Goal: Task Accomplishment & Management: Manage account settings

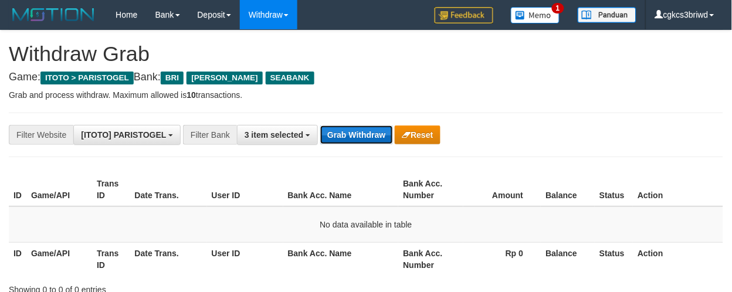
click at [342, 132] on button "Grab Withdraw" at bounding box center [356, 134] width 72 height 19
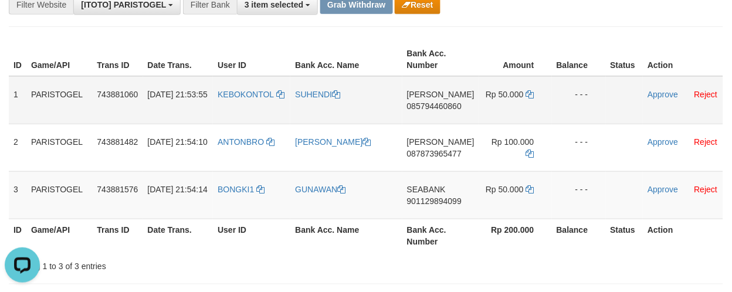
click at [238, 107] on td "KEBOKONTOL" at bounding box center [251, 100] width 77 height 48
copy link "KEBOKONTOL"
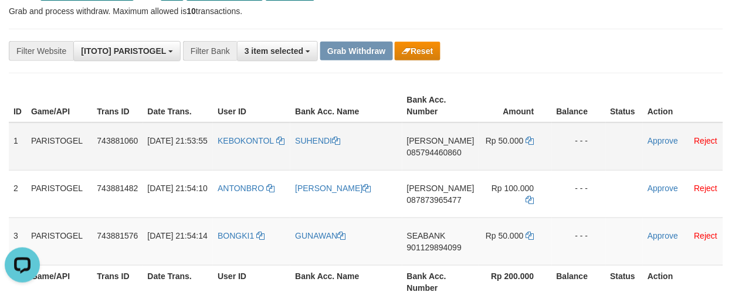
click at [242, 157] on td "KEBOKONTOL" at bounding box center [251, 147] width 77 height 48
copy link "KEBOKONTOL"
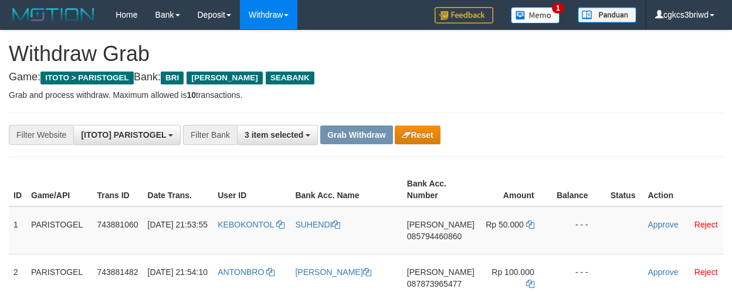
scroll to position [79, 0]
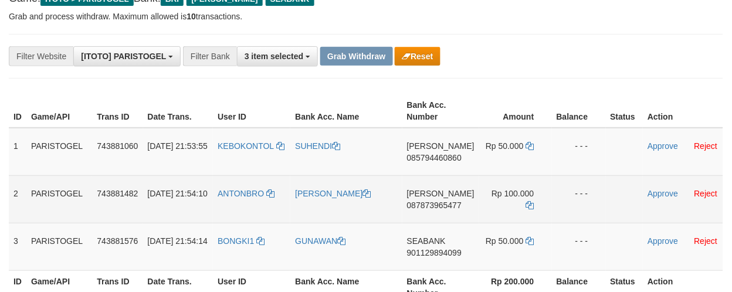
click at [252, 206] on td "ANTONBRO" at bounding box center [251, 198] width 77 height 47
copy link "ANTONBRO"
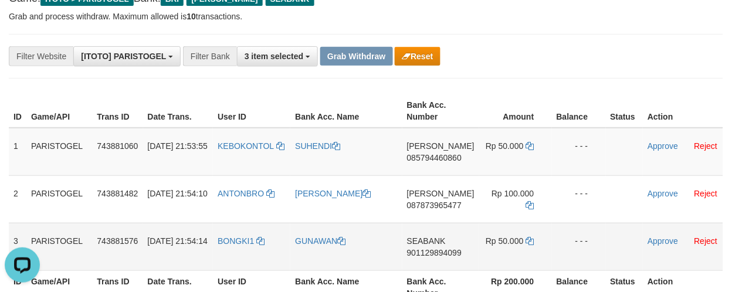
click at [230, 254] on td "BONGKI1" at bounding box center [251, 246] width 77 height 47
click at [230, 253] on td "BONGKI1" at bounding box center [251, 246] width 77 height 47
copy link "BONGKI1"
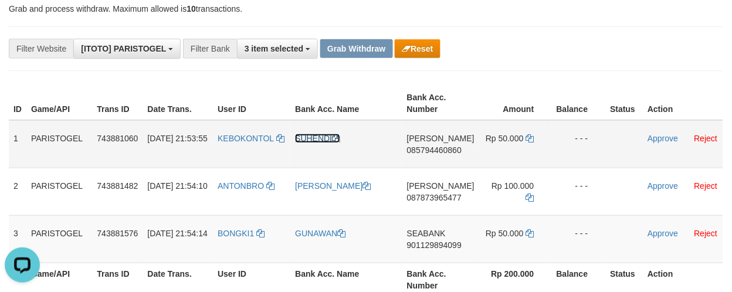
click at [321, 138] on link "SUHENDI" at bounding box center [317, 138] width 45 height 9
click at [328, 149] on td "SUHENDI" at bounding box center [345, 144] width 111 height 48
copy link "SUHENDI"
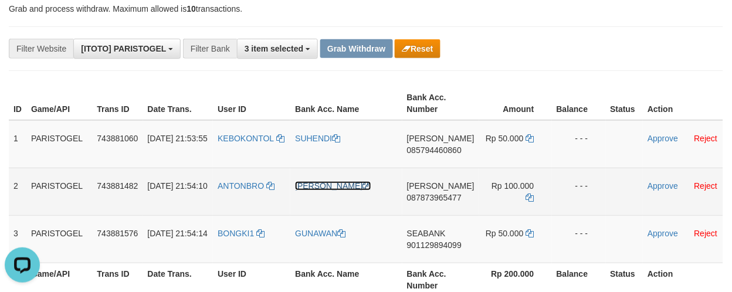
click at [347, 182] on link "[PERSON_NAME]" at bounding box center [333, 185] width 76 height 9
copy link "SUHENDI"
click at [347, 182] on link "[PERSON_NAME]" at bounding box center [333, 185] width 76 height 9
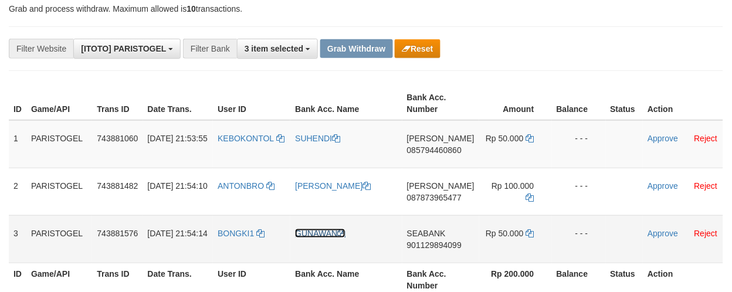
click at [322, 229] on link "GUNAWAN" at bounding box center [320, 233] width 50 height 9
click at [433, 155] on td "DANA 085794460860" at bounding box center [440, 144] width 77 height 48
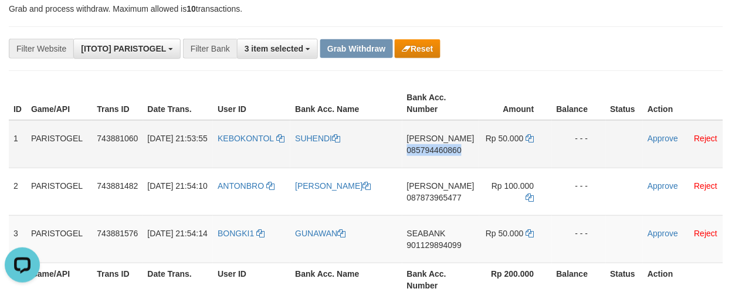
click at [433, 155] on td "DANA 085794460860" at bounding box center [440, 144] width 77 height 48
copy span "085794460860"
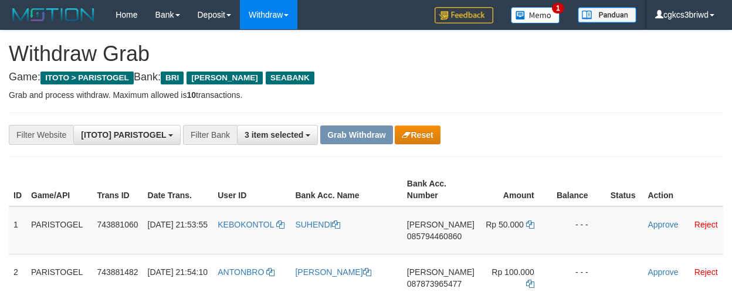
scroll to position [86, 0]
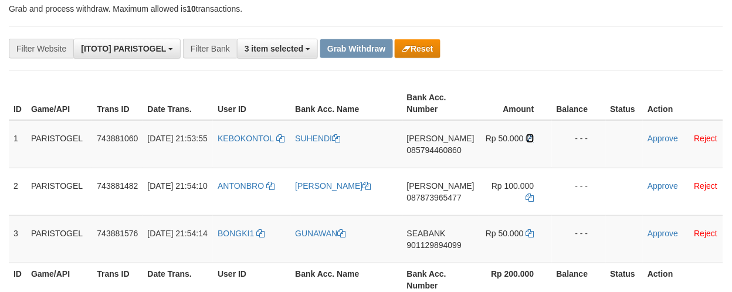
click at [526, 137] on icon at bounding box center [530, 138] width 8 height 8
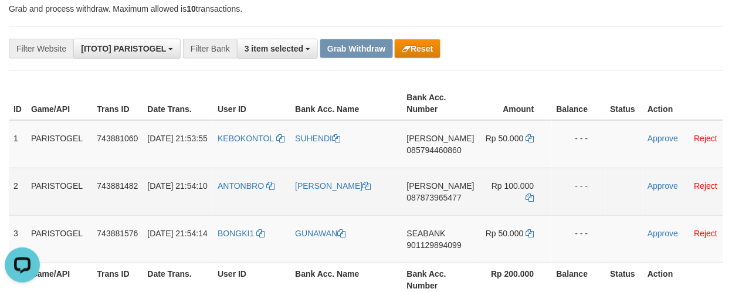
click at [437, 203] on td "DANA 087873965477" at bounding box center [440, 191] width 77 height 47
copy span "087873965477"
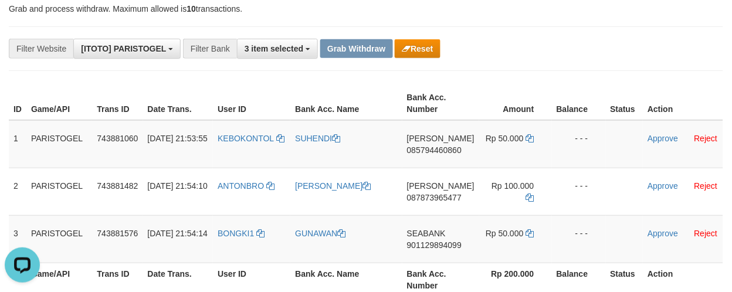
click at [536, 67] on div "**********" at bounding box center [366, 48] width 714 height 45
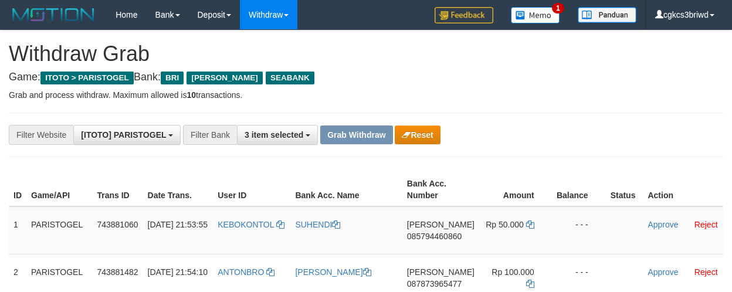
scroll to position [86, 0]
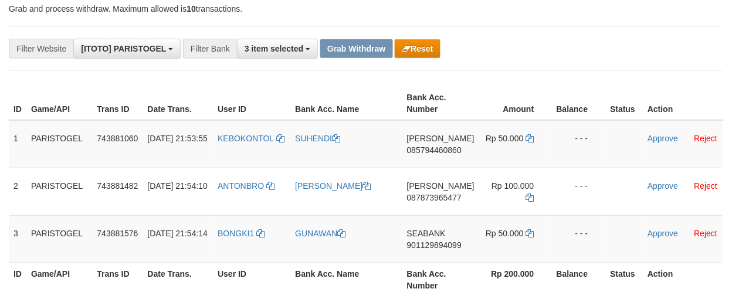
click at [571, 85] on div "ID Game/API Trans ID Date Trans. User ID Bank Acc. Name Bank Acc. Number Amount…" at bounding box center [366, 191] width 732 height 216
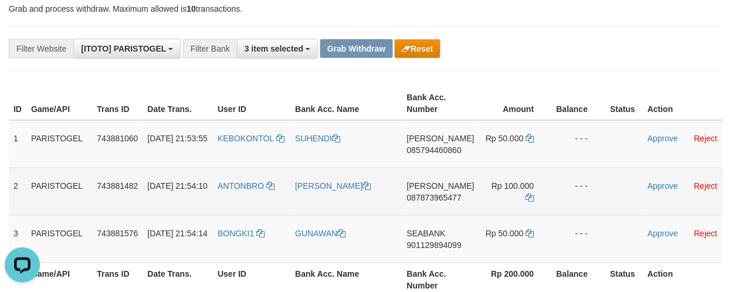
scroll to position [0, 0]
click at [528, 195] on icon at bounding box center [530, 197] width 8 height 8
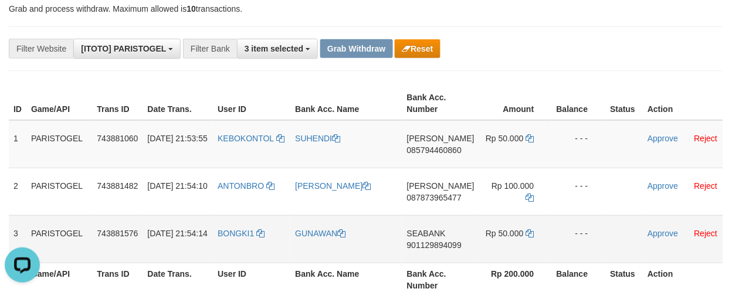
click at [422, 250] on td "SEABANK 901129894099" at bounding box center [440, 238] width 77 height 47
copy span "901129894099"
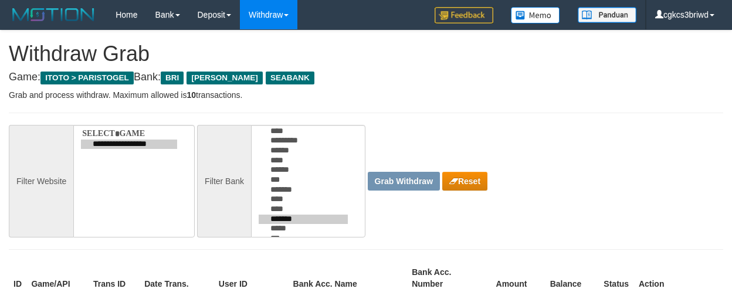
scroll to position [86, 0]
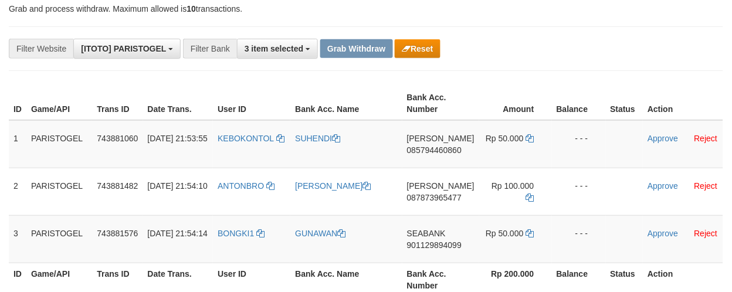
click at [605, 92] on th "Status" at bounding box center [624, 103] width 38 height 33
click at [526, 232] on icon at bounding box center [530, 233] width 8 height 8
click at [656, 139] on link "Approve" at bounding box center [662, 138] width 30 height 9
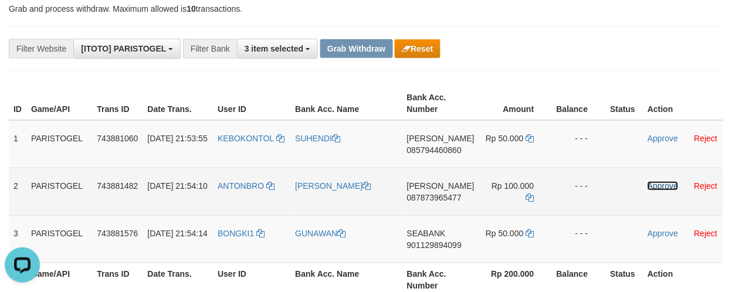
click at [659, 181] on link "Approve" at bounding box center [662, 185] width 30 height 9
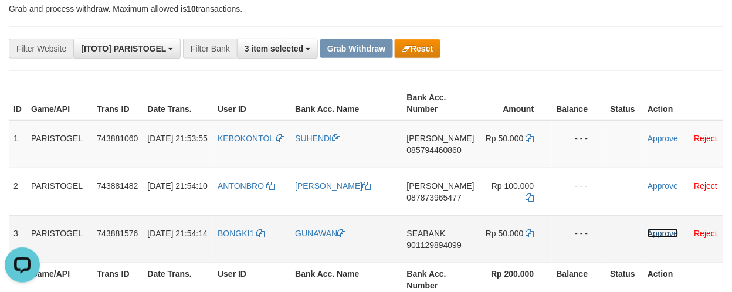
click at [656, 229] on link "Approve" at bounding box center [662, 233] width 30 height 9
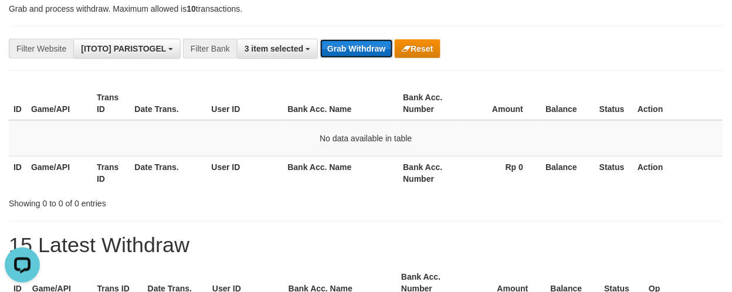
click at [339, 55] on button "Grab Withdraw" at bounding box center [356, 48] width 72 height 19
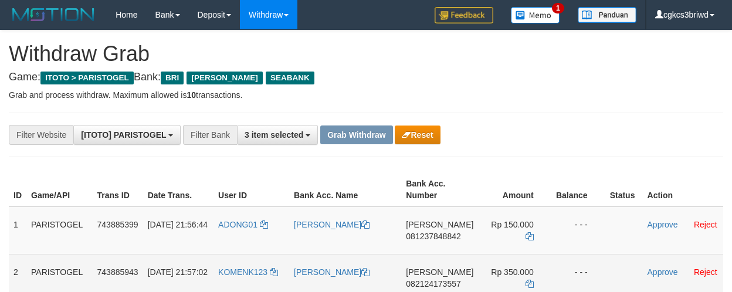
scroll to position [130, 0]
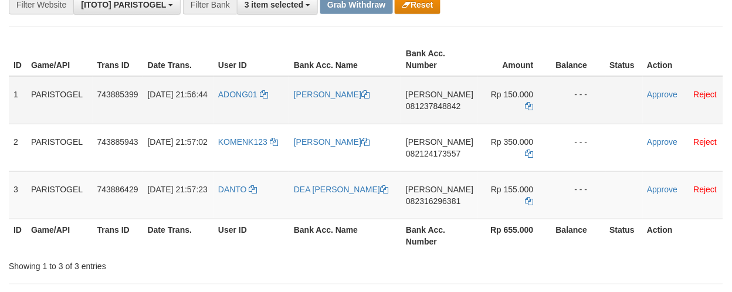
click at [229, 98] on td "ADONG01" at bounding box center [251, 100] width 76 height 48
copy link "ADONG01"
click at [229, 98] on td "ADONG01" at bounding box center [251, 100] width 76 height 48
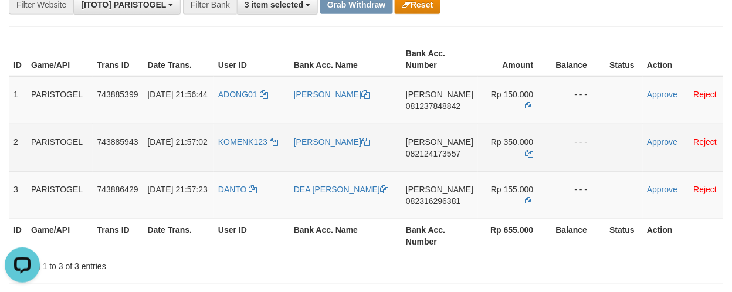
click at [213, 152] on td "[DATE] 21:57:02" at bounding box center [178, 147] width 70 height 47
click at [238, 149] on td "KOMENK123" at bounding box center [251, 147] width 76 height 47
copy link "KOMENK123"
click at [238, 149] on td "KOMENK123" at bounding box center [251, 147] width 76 height 47
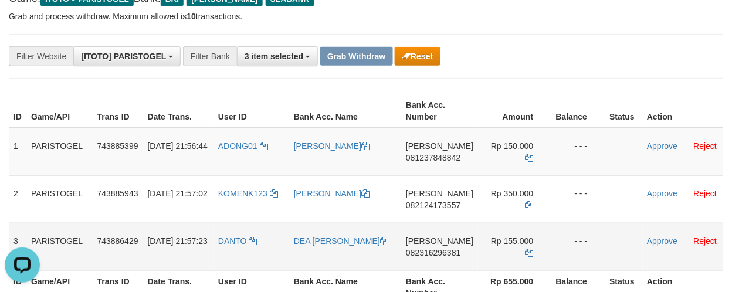
click at [231, 257] on td "DANTO" at bounding box center [251, 246] width 76 height 47
copy link "DANTO"
click at [346, 157] on td "[PERSON_NAME]" at bounding box center [345, 152] width 112 height 48
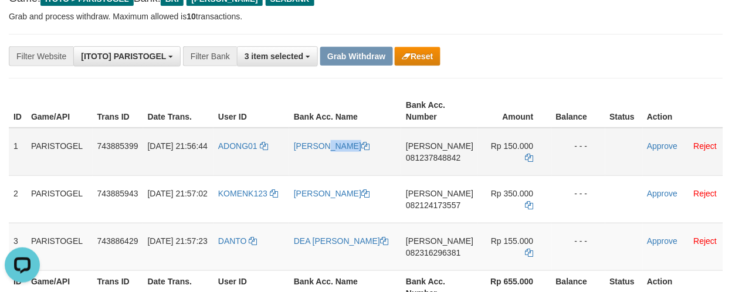
click at [346, 157] on td "[PERSON_NAME]" at bounding box center [345, 152] width 112 height 48
copy link "[PERSON_NAME]"
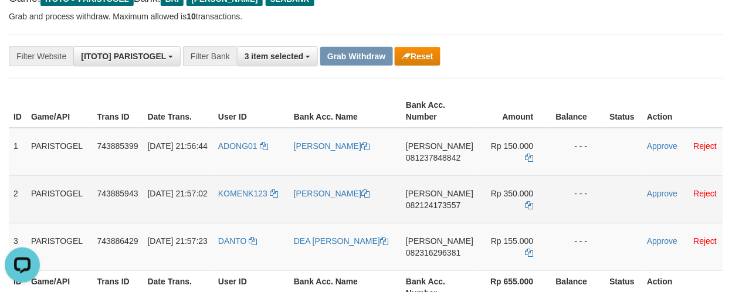
click at [329, 199] on td "[PERSON_NAME]" at bounding box center [345, 198] width 112 height 47
copy link "[PERSON_NAME]"
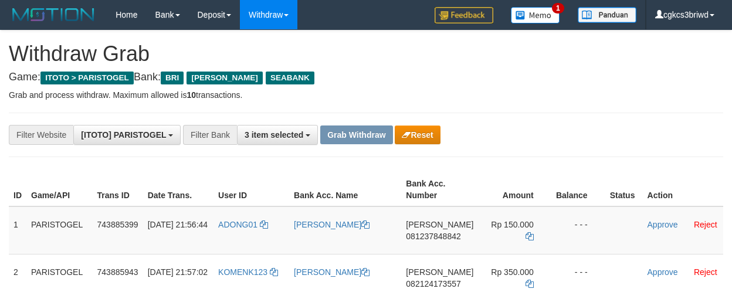
scroll to position [73, 0]
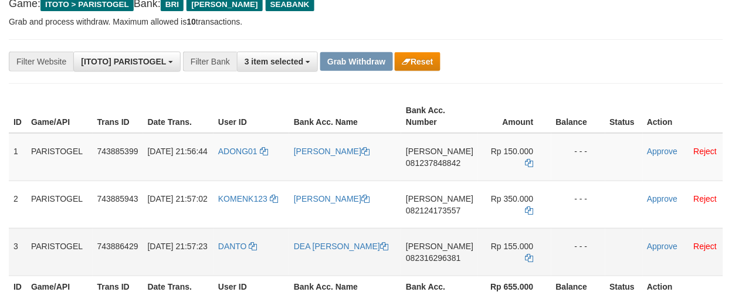
click at [315, 256] on td "DEA [PERSON_NAME]" at bounding box center [345, 251] width 112 height 47
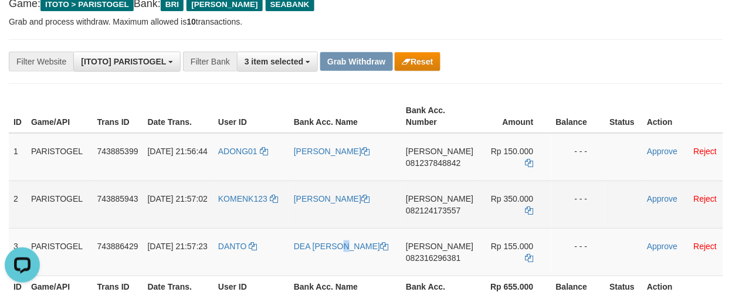
scroll to position [0, 0]
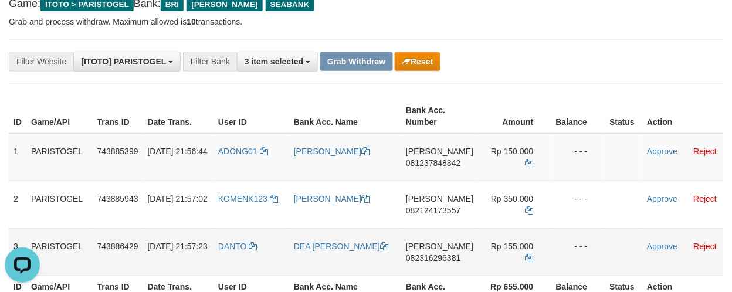
click at [325, 259] on td "DEA [PERSON_NAME]" at bounding box center [345, 251] width 112 height 47
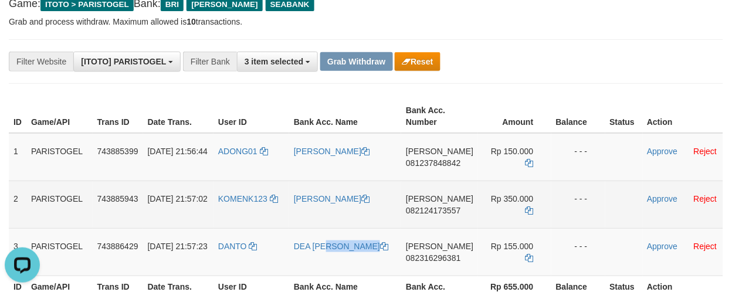
copy link "DEA [PERSON_NAME]"
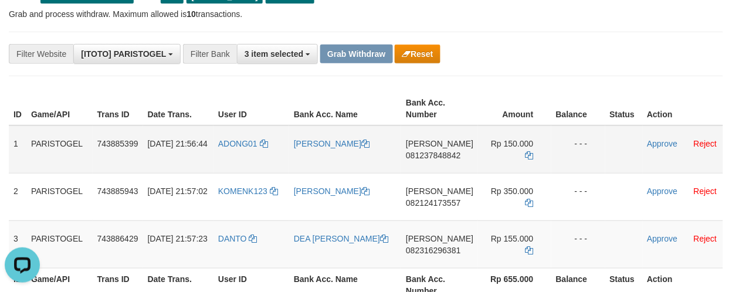
click at [430, 160] on td "DANA 081237848842" at bounding box center [439, 149] width 77 height 48
copy span "081237848842"
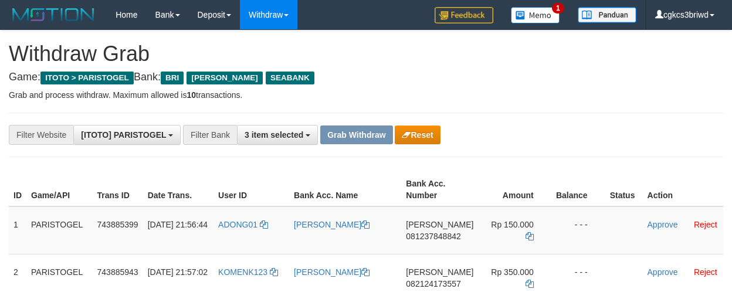
scroll to position [76, 0]
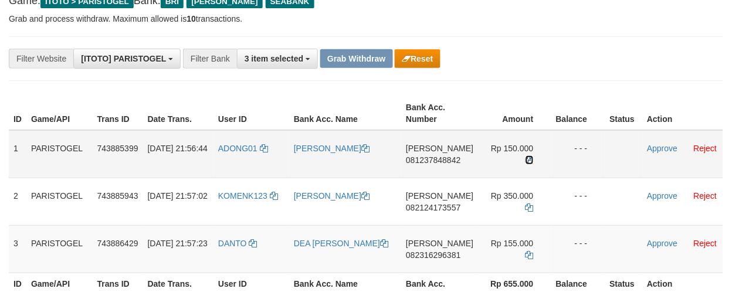
click at [528, 158] on icon at bounding box center [529, 160] width 8 height 8
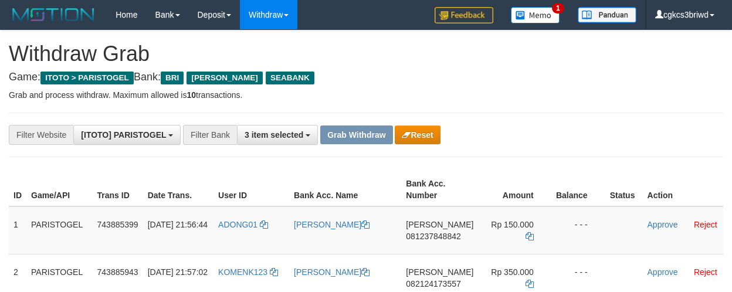
scroll to position [77, 0]
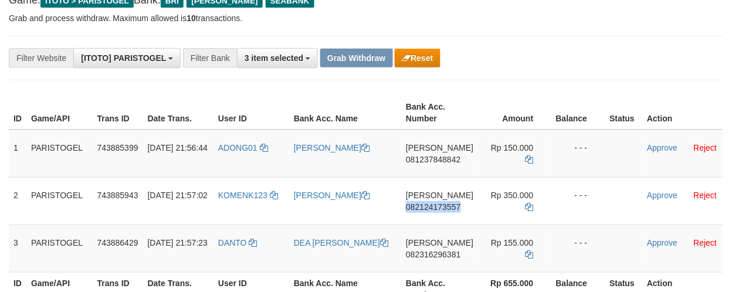
click at [434, 218] on td "[PERSON_NAME] 082124173557" at bounding box center [439, 200] width 77 height 47
click at [542, 66] on div "**********" at bounding box center [305, 58] width 610 height 20
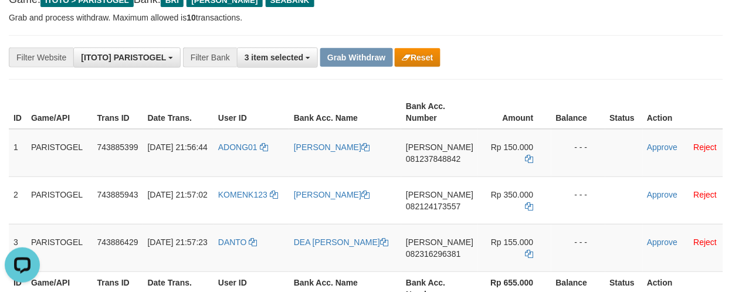
click at [622, 48] on div "**********" at bounding box center [366, 57] width 732 height 20
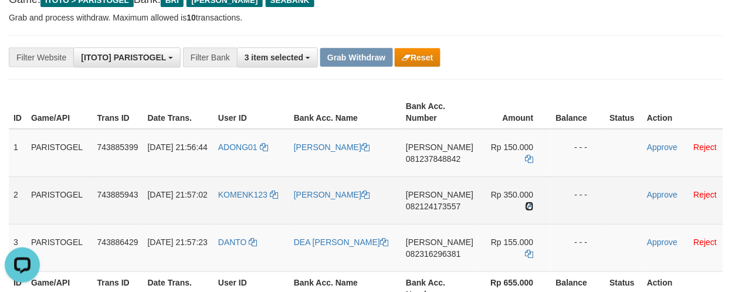
click at [525, 203] on icon at bounding box center [529, 206] width 8 height 8
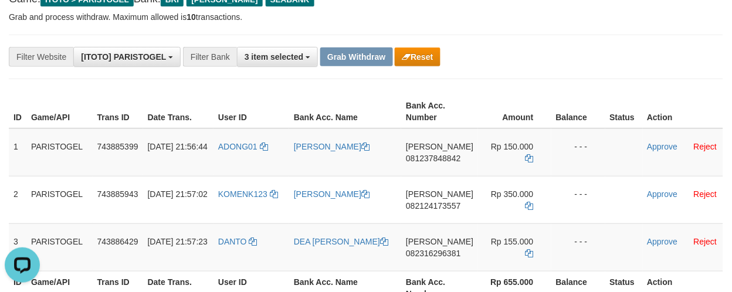
click at [441, 271] on th "Bank Acc. Number" at bounding box center [439, 287] width 77 height 33
copy th "Acc"
click at [424, 260] on td "DANA 082316296381" at bounding box center [439, 246] width 77 height 47
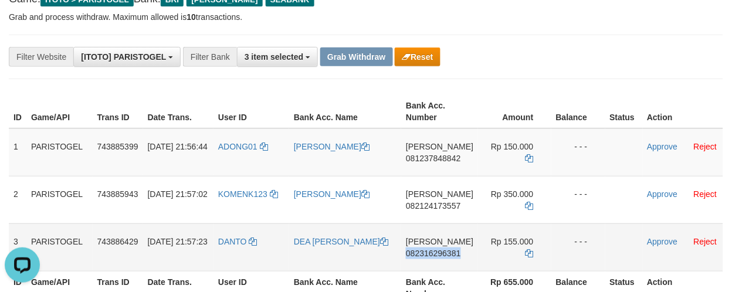
copy span "082316296381"
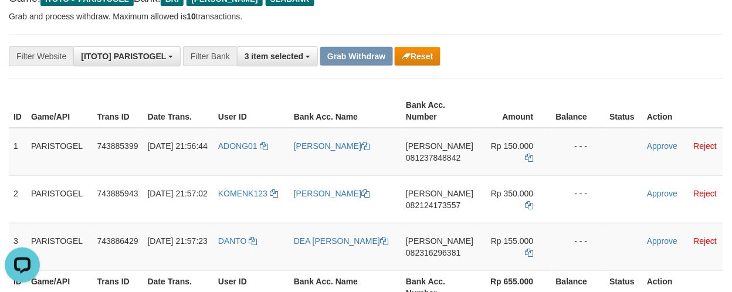
drag, startPoint x: 584, startPoint y: 113, endPoint x: 583, endPoint y: 118, distance: 6.0
click at [583, 117] on th "Balance" at bounding box center [578, 110] width 54 height 33
click at [528, 249] on icon at bounding box center [529, 253] width 8 height 8
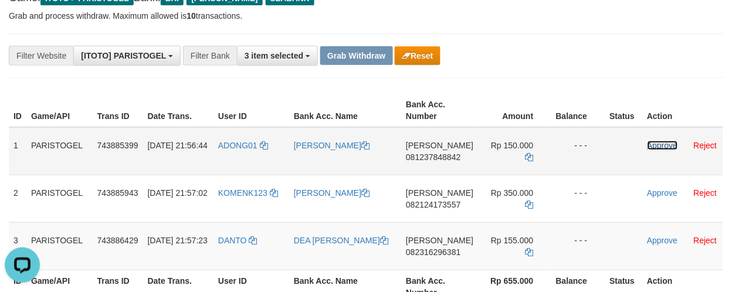
click at [666, 141] on link "Approve" at bounding box center [662, 145] width 30 height 9
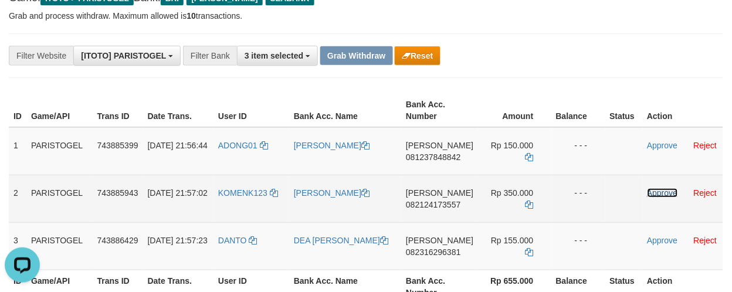
click at [661, 189] on link "Approve" at bounding box center [662, 192] width 30 height 9
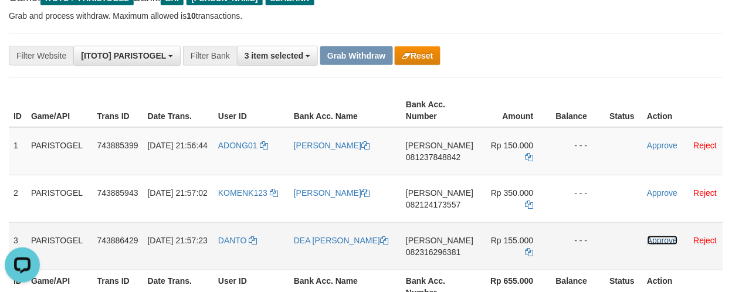
click at [658, 237] on link "Approve" at bounding box center [662, 240] width 30 height 9
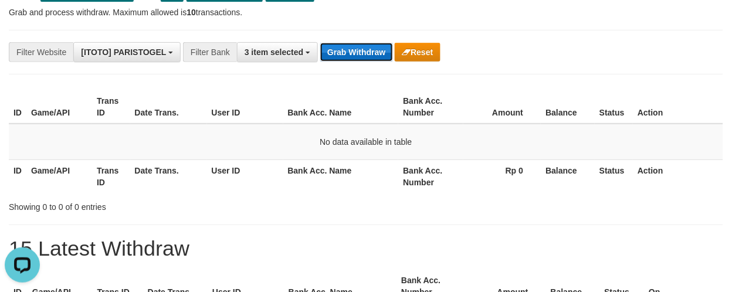
click at [356, 55] on button "Grab Withdraw" at bounding box center [356, 52] width 72 height 19
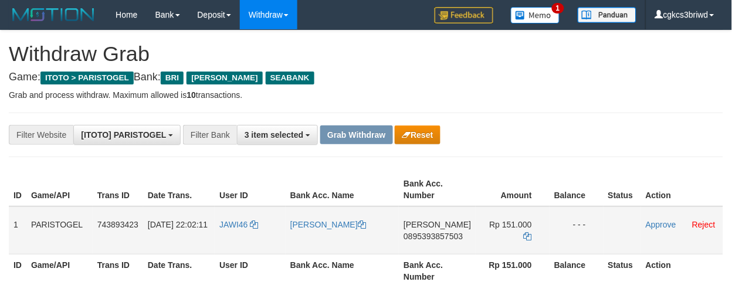
click at [242, 231] on td "JAWI46" at bounding box center [250, 230] width 71 height 48
copy link "JAWI46"
click at [314, 233] on td "[PERSON_NAME]" at bounding box center [341, 230] width 113 height 48
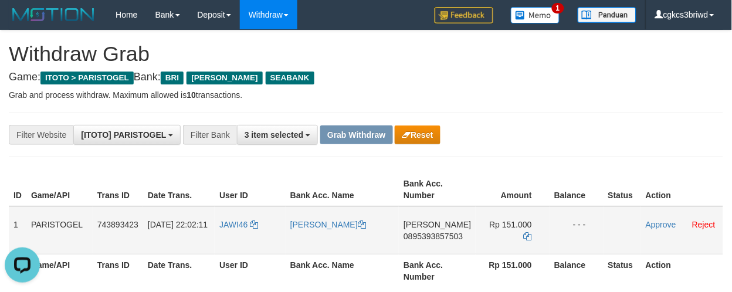
click at [331, 233] on td "[PERSON_NAME]" at bounding box center [341, 230] width 113 height 48
copy link "[PERSON_NAME]"
click at [429, 257] on th "Bank Acc. Number" at bounding box center [437, 270] width 77 height 33
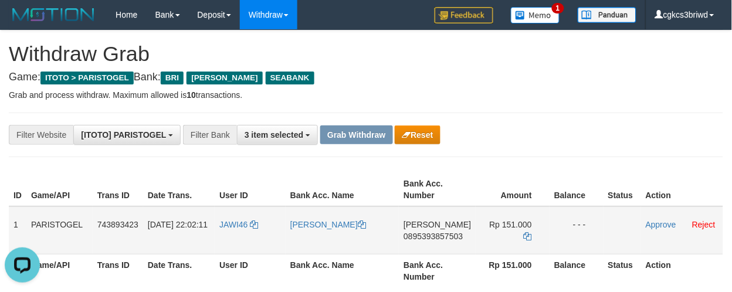
click at [431, 250] on td "DANA 0895393857503" at bounding box center [437, 230] width 77 height 48
copy span "0895393857503"
click at [584, 131] on div "**********" at bounding box center [305, 135] width 610 height 20
drag, startPoint x: 0, startPoint y: 0, endPoint x: 526, endPoint y: 237, distance: 576.6
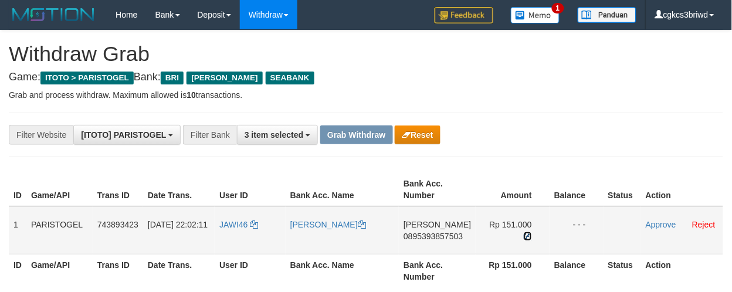
click at [526, 237] on icon at bounding box center [527, 236] width 8 height 8
click at [658, 224] on link "Approve" at bounding box center [660, 224] width 30 height 9
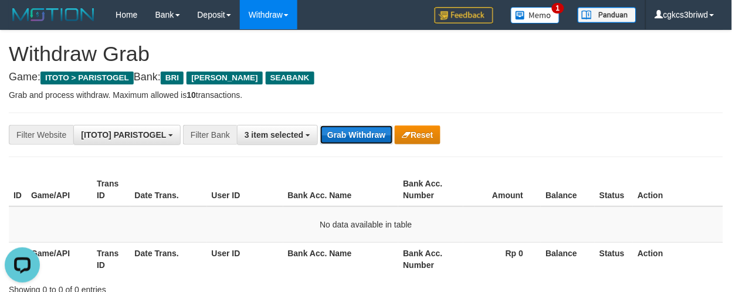
click at [349, 138] on button "Grab Withdraw" at bounding box center [356, 134] width 72 height 19
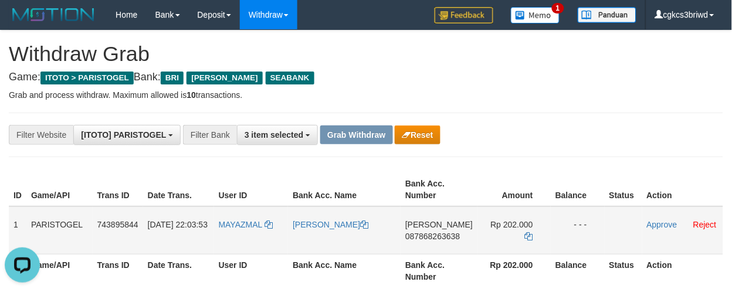
click at [223, 241] on td "MAYAZMAL" at bounding box center [251, 230] width 74 height 48
click at [247, 236] on td "MAYAZMAL" at bounding box center [251, 230] width 74 height 48
copy link "MAYAZMAL"
click at [334, 220] on link "[PERSON_NAME]" at bounding box center [330, 224] width 76 height 9
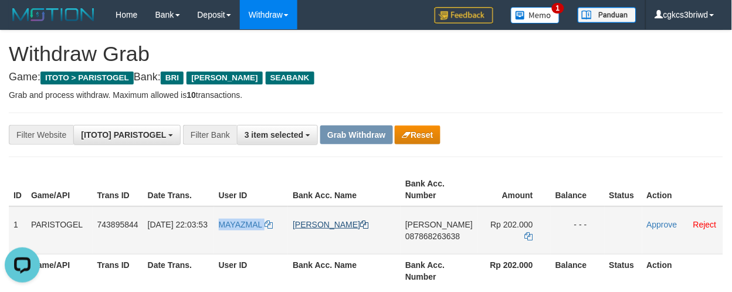
copy link "MAYAZMAL"
click at [334, 220] on link "[PERSON_NAME]" at bounding box center [330, 224] width 76 height 9
click at [446, 250] on td "[PERSON_NAME] 087868263638" at bounding box center [438, 230] width 77 height 48
copy span "087868263638"
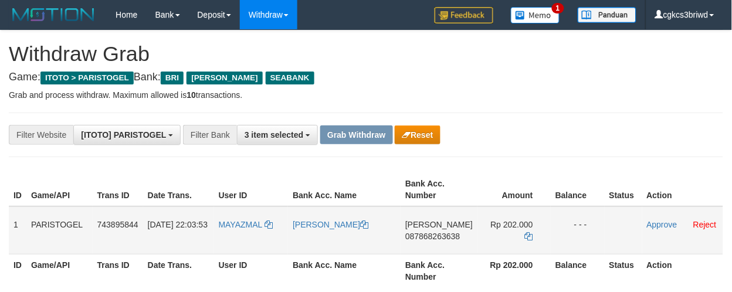
click at [436, 246] on td "DANA 087868263638" at bounding box center [438, 230] width 77 height 48
copy span "087868263638"
click at [564, 121] on div "**********" at bounding box center [366, 135] width 714 height 45
click at [528, 233] on icon at bounding box center [529, 236] width 8 height 8
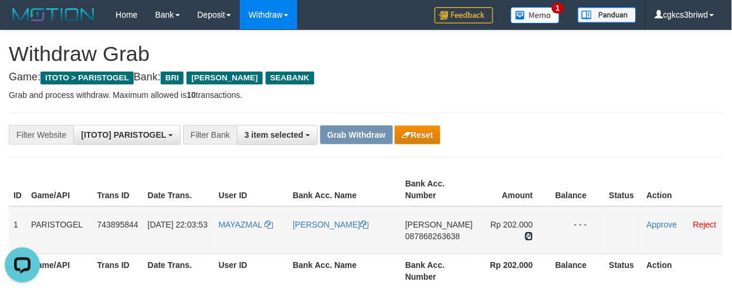
click at [528, 233] on icon at bounding box center [529, 236] width 8 height 8
click at [655, 223] on link "Approve" at bounding box center [662, 224] width 30 height 9
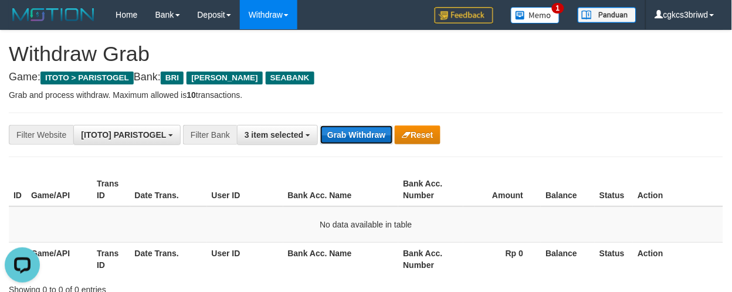
click at [351, 139] on button "Grab Withdraw" at bounding box center [356, 134] width 72 height 19
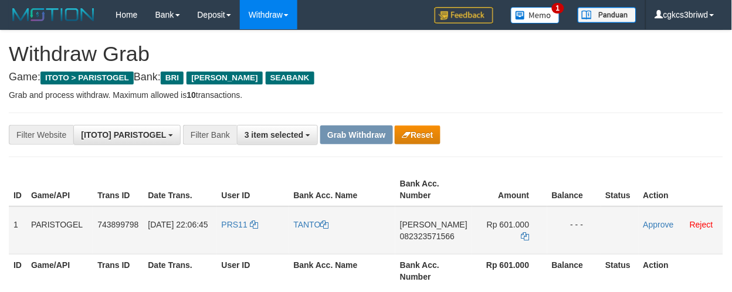
click at [226, 234] on td "PRS11" at bounding box center [253, 230] width 72 height 48
copy link "PRS11"
click at [318, 222] on link "TANTO" at bounding box center [311, 224] width 35 height 9
copy link "PRS11"
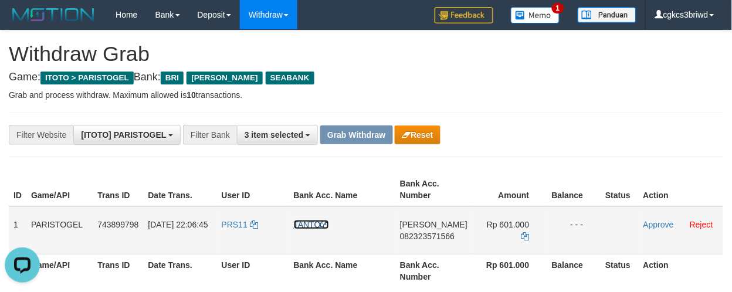
click at [318, 223] on link "TANTO" at bounding box center [311, 224] width 35 height 9
click at [414, 247] on td "DANA 082323571566" at bounding box center [433, 230] width 77 height 48
copy span "082323571566"
click at [423, 236] on span "082323571566" at bounding box center [427, 236] width 55 height 9
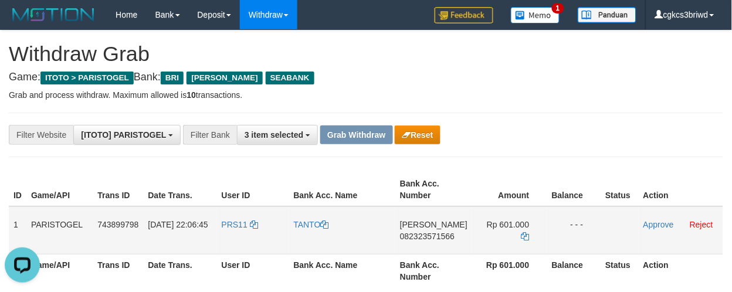
click at [426, 247] on td "DANA 082323571566" at bounding box center [433, 230] width 77 height 48
copy span "082323571566"
drag, startPoint x: 553, startPoint y: 150, endPoint x: 551, endPoint y: 171, distance: 20.6
click at [553, 150] on div "**********" at bounding box center [366, 135] width 714 height 45
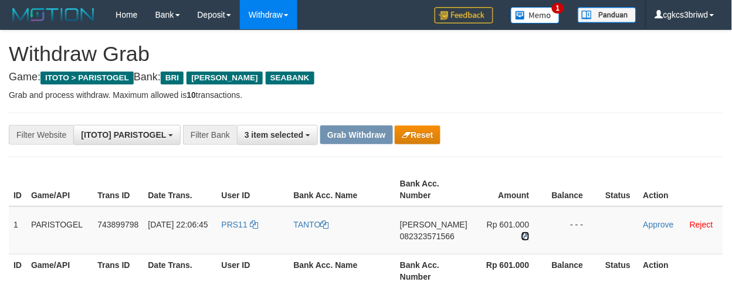
click at [522, 232] on icon at bounding box center [525, 236] width 8 height 8
click at [653, 223] on link "Approve" at bounding box center [658, 224] width 30 height 9
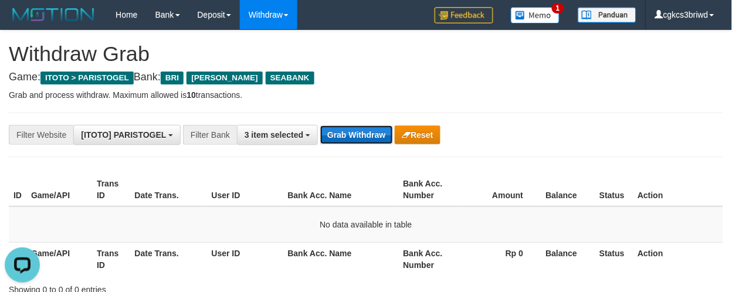
click at [339, 134] on button "Grab Withdraw" at bounding box center [356, 134] width 72 height 19
click at [337, 135] on button "Grab Withdraw" at bounding box center [356, 134] width 72 height 19
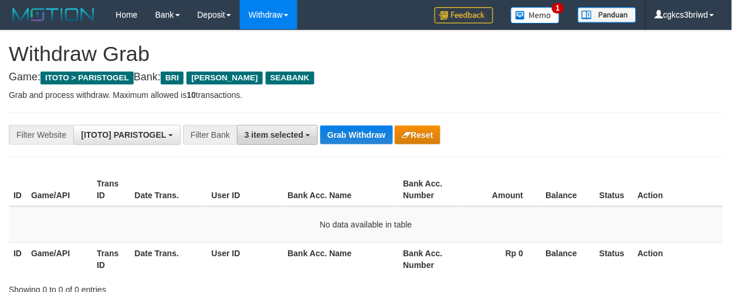
click at [273, 135] on span "3 item selected" at bounding box center [273, 134] width 59 height 9
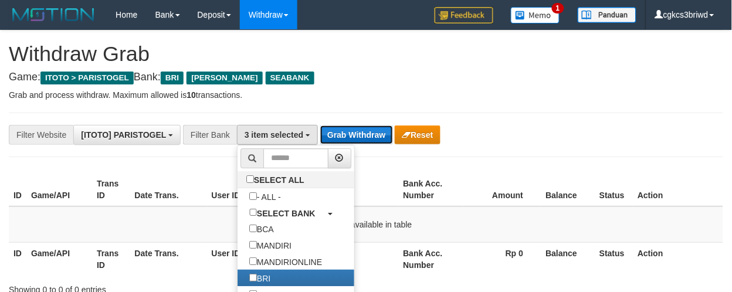
click at [331, 132] on button "Grab Withdraw" at bounding box center [356, 134] width 72 height 19
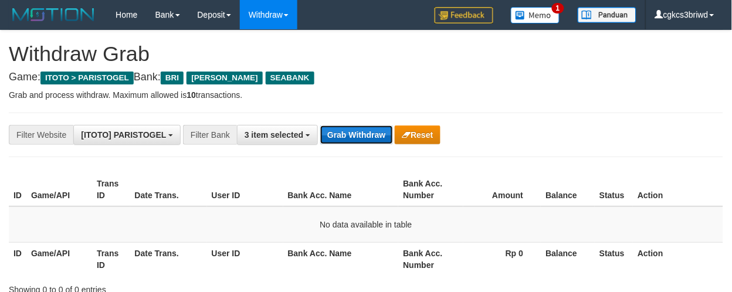
click at [331, 132] on button "Grab Withdraw" at bounding box center [356, 134] width 72 height 19
click at [332, 131] on button "Grab Withdraw" at bounding box center [356, 134] width 72 height 19
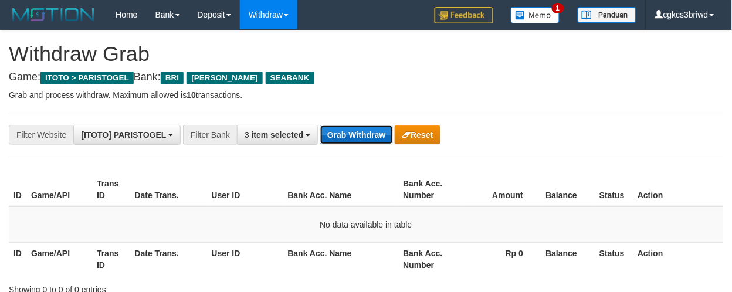
click at [332, 132] on button "Grab Withdraw" at bounding box center [356, 134] width 72 height 19
click at [335, 128] on button "Grab Withdraw" at bounding box center [356, 134] width 72 height 19
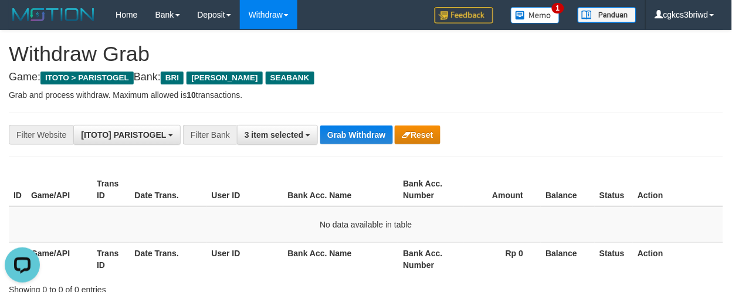
click at [343, 120] on div "**********" at bounding box center [366, 135] width 714 height 45
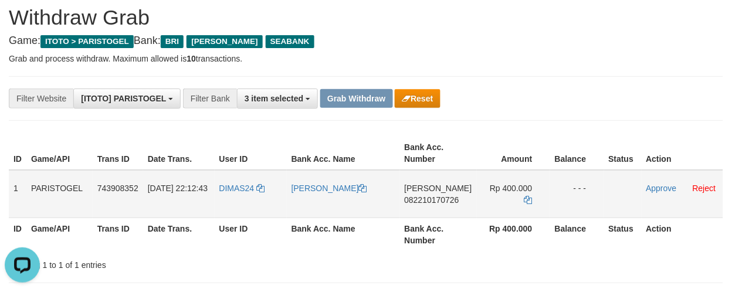
click at [236, 204] on td "DIMAS24" at bounding box center [251, 194] width 72 height 48
copy link "DIMAS24"
click at [318, 185] on link "[PERSON_NAME]" at bounding box center [329, 187] width 76 height 9
click at [415, 207] on td "DANA 082210170726" at bounding box center [438, 194] width 77 height 48
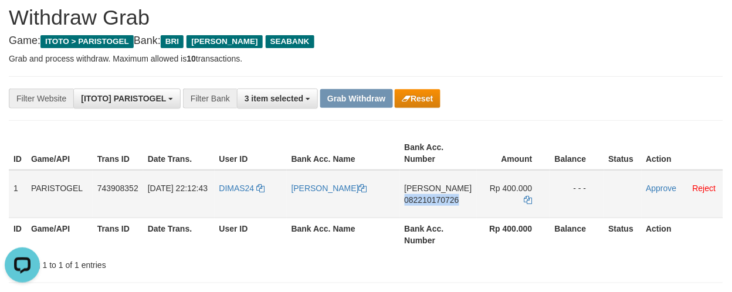
click at [415, 207] on td "DANA 082210170726" at bounding box center [438, 194] width 77 height 48
copy span "082210170726"
click at [482, 43] on h4 "Game: ITOTO > PARISTOGEL Bank: BRI [PERSON_NAME] SEABANK" at bounding box center [366, 41] width 714 height 12
click at [526, 196] on icon at bounding box center [528, 200] width 8 height 8
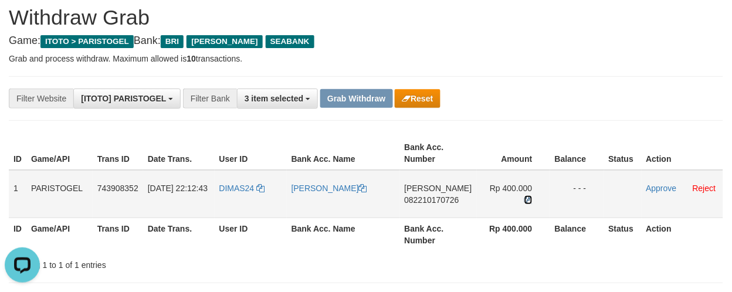
click at [526, 196] on icon at bounding box center [528, 200] width 8 height 8
click at [657, 186] on link "Approve" at bounding box center [661, 187] width 30 height 9
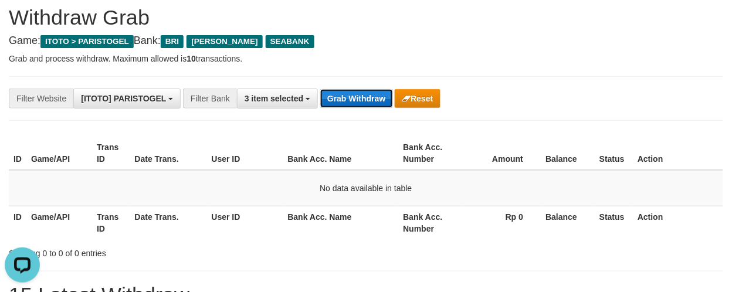
click at [366, 96] on button "Grab Withdraw" at bounding box center [356, 98] width 72 height 19
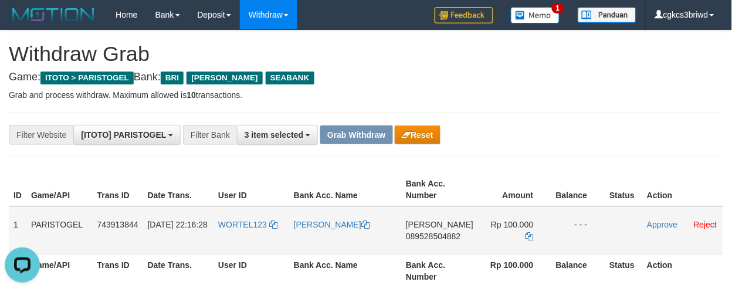
click at [242, 239] on td "WORTEL123" at bounding box center [251, 230] width 76 height 48
copy link "WORTEL123"
click at [243, 236] on td "WORTEL123" at bounding box center [251, 230] width 76 height 48
drag, startPoint x: 243, startPoint y: 236, endPoint x: 18, endPoint y: 5, distance: 322.1
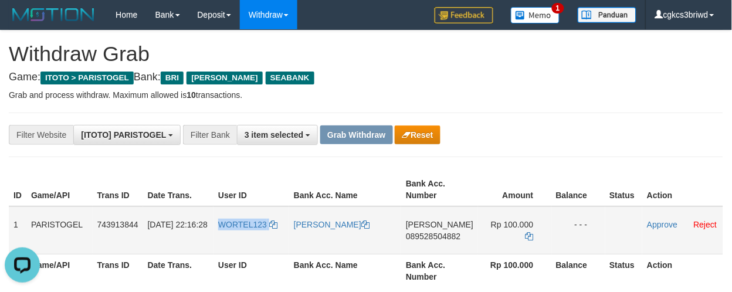
click at [243, 236] on td "WORTEL123" at bounding box center [251, 230] width 76 height 48
copy link "WORTEL123"
click at [324, 224] on link "[PERSON_NAME]" at bounding box center [332, 224] width 76 height 9
click at [419, 240] on td "DANA 089528504882" at bounding box center [439, 230] width 77 height 48
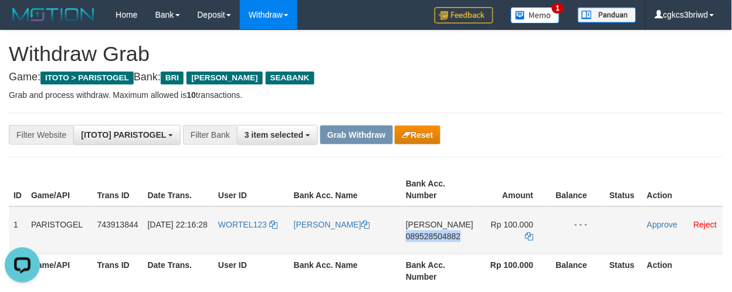
click at [419, 240] on td "DANA 089528504882" at bounding box center [439, 230] width 77 height 48
copy span "089528504882"
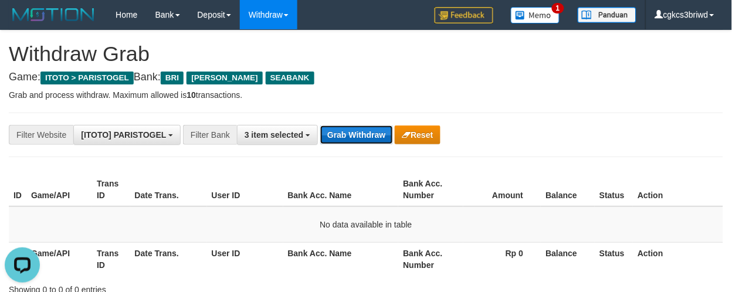
click at [359, 131] on button "Grab Withdraw" at bounding box center [356, 134] width 72 height 19
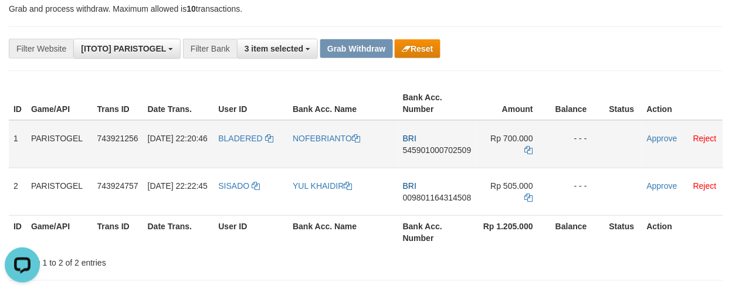
click at [245, 145] on td "BLADERED" at bounding box center [251, 144] width 74 height 48
copy link "BLADERED"
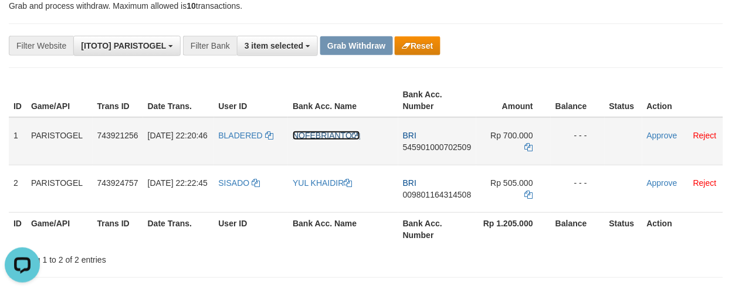
click at [302, 132] on link "NOFEBRIANTO" at bounding box center [325, 135] width 67 height 9
click at [305, 132] on link "NOFEBRIANTO" at bounding box center [325, 135] width 67 height 9
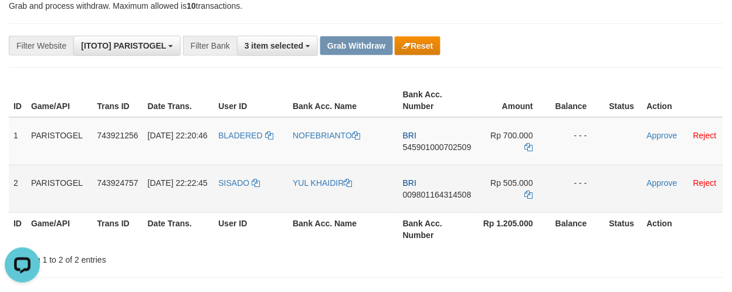
click at [233, 191] on td "SISADO" at bounding box center [251, 188] width 74 height 47
copy link "SISADO"
click at [702, 180] on link "Reject" at bounding box center [704, 182] width 23 height 9
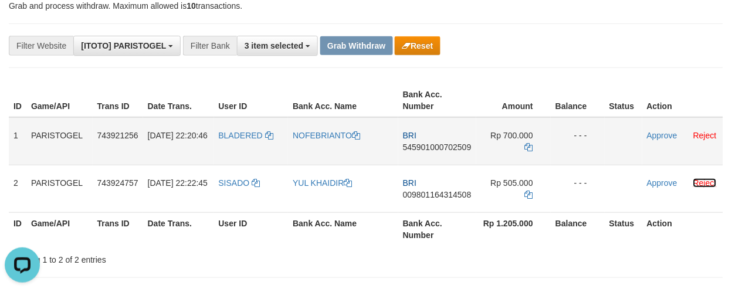
scroll to position [0, 0]
click at [321, 135] on link "NOFEBRIANTO" at bounding box center [325, 135] width 67 height 9
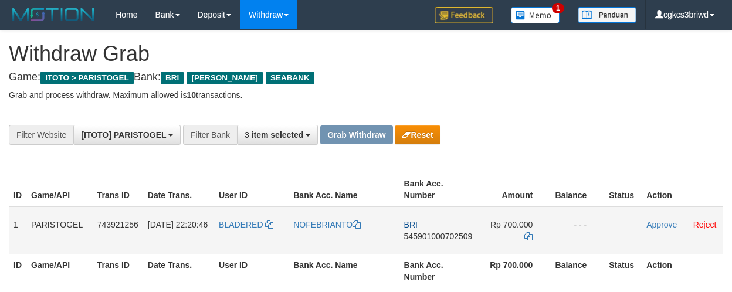
scroll to position [89, 0]
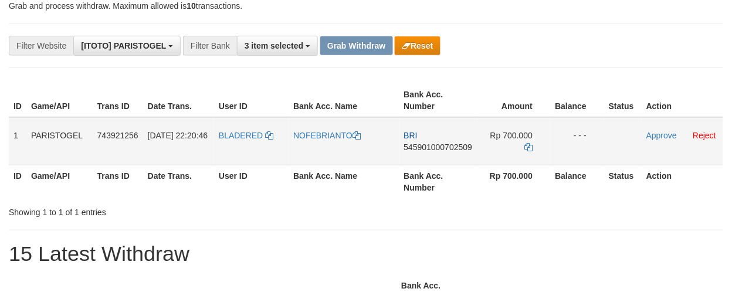
click at [443, 151] on td "BRI 545901000702509" at bounding box center [438, 141] width 78 height 48
copy span "545901000702509"
click at [553, 43] on div "**********" at bounding box center [305, 46] width 610 height 20
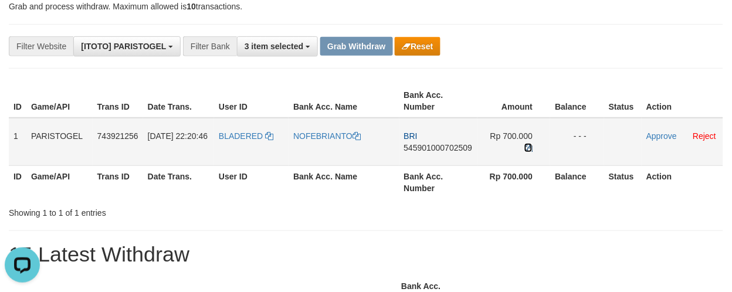
click at [529, 145] on icon at bounding box center [528, 148] width 8 height 8
click at [672, 140] on td "Approve Reject" at bounding box center [681, 142] width 81 height 48
click at [666, 137] on link "Approve" at bounding box center [661, 135] width 30 height 9
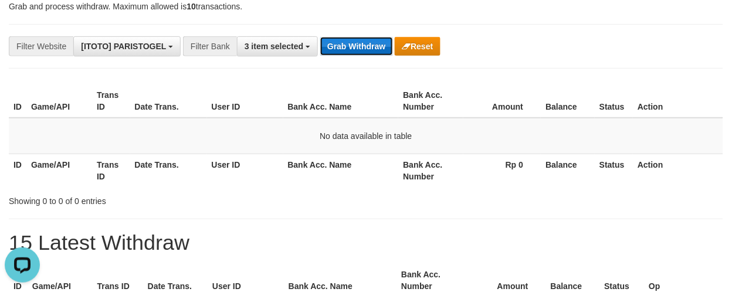
click at [368, 49] on button "Grab Withdraw" at bounding box center [356, 46] width 72 height 19
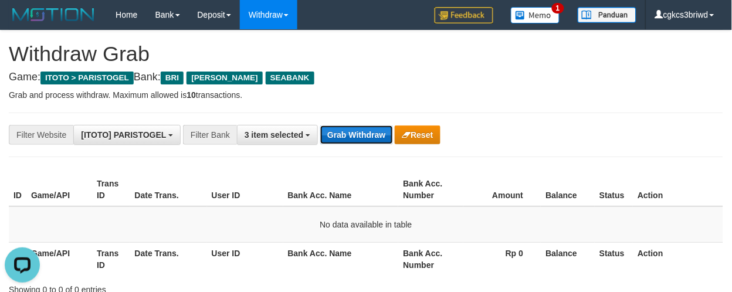
click at [372, 143] on button "Grab Withdraw" at bounding box center [356, 134] width 72 height 19
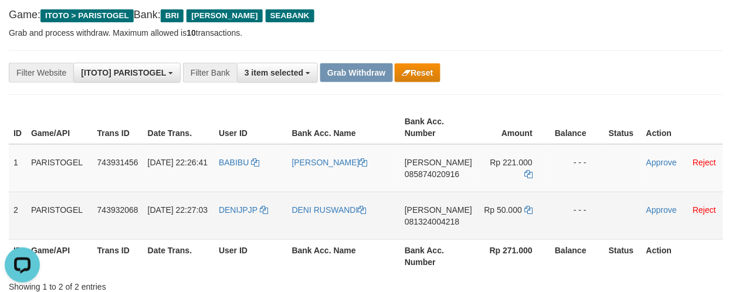
scroll to position [130, 0]
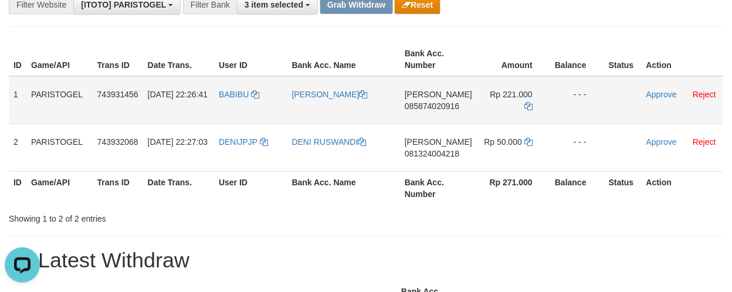
click at [243, 110] on td "BABIBU" at bounding box center [250, 100] width 73 height 48
copy link "BABIBU"
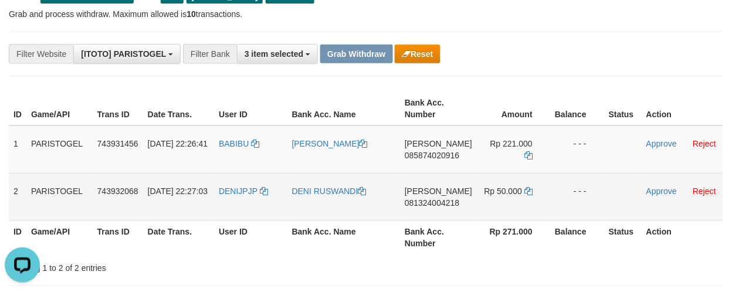
click at [233, 201] on td "DENIJPJP" at bounding box center [250, 196] width 73 height 47
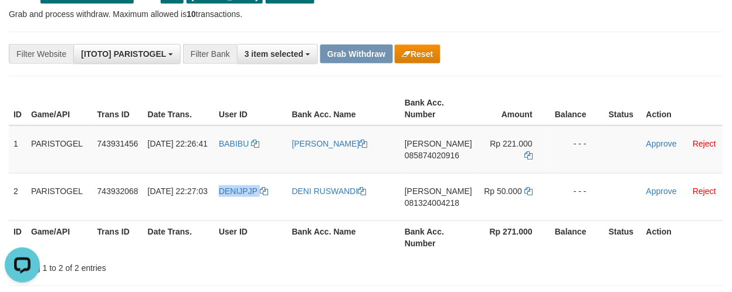
copy link "DENIJPJP"
click at [275, 148] on td "BABIBU" at bounding box center [250, 149] width 73 height 48
click at [287, 149] on td "BABIBU" at bounding box center [250, 149] width 73 height 48
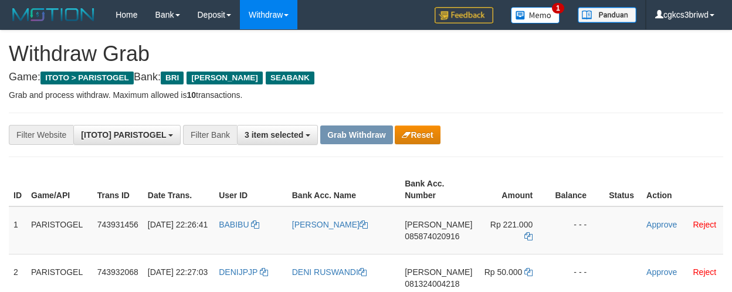
scroll to position [76, 0]
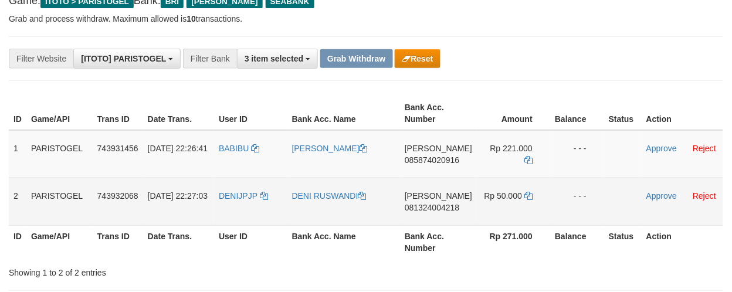
click at [334, 209] on td "DENI RUSWANDI" at bounding box center [343, 201] width 113 height 47
copy link "DENI RUSWANDI"
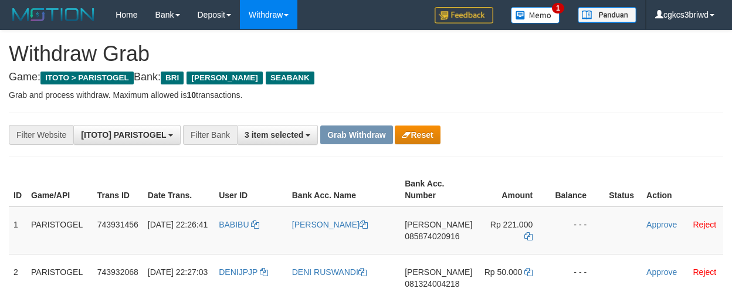
click at [443, 232] on span "085874020916" at bounding box center [431, 236] width 55 height 9
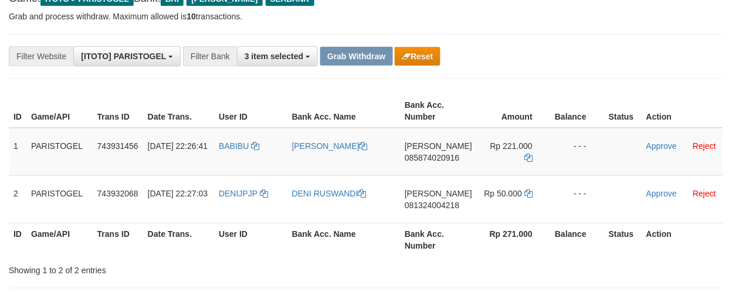
click at [443, 159] on span "085874020916" at bounding box center [431, 157] width 55 height 9
click at [438, 162] on td "DANA 085874020916" at bounding box center [438, 152] width 77 height 48
copy span "085874020916"
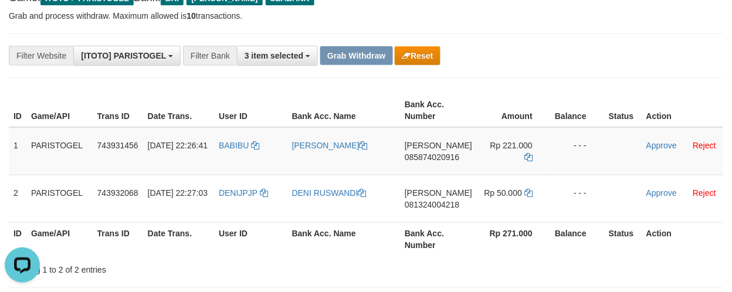
drag, startPoint x: 579, startPoint y: 54, endPoint x: 575, endPoint y: 59, distance: 6.7
click at [579, 54] on div "**********" at bounding box center [305, 56] width 610 height 20
click at [524, 153] on icon at bounding box center [528, 157] width 8 height 8
click at [525, 153] on icon at bounding box center [528, 157] width 8 height 8
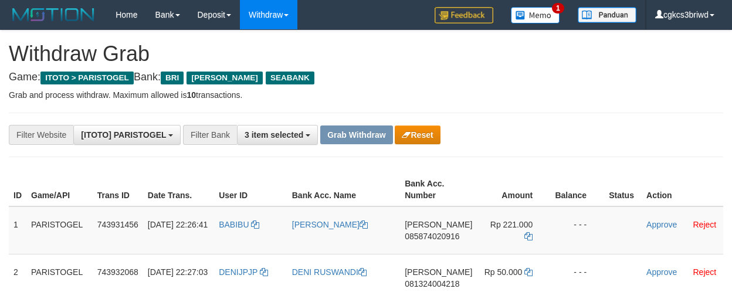
scroll to position [80, 0]
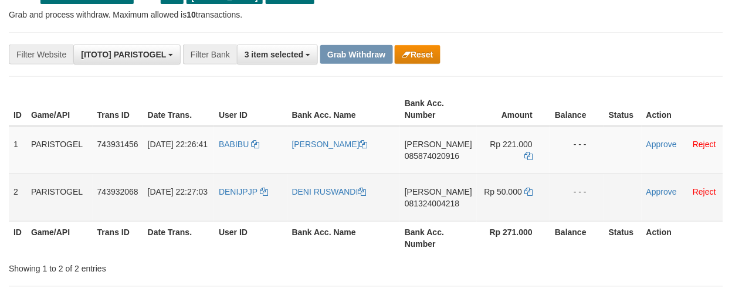
click at [426, 205] on span "081324004218" at bounding box center [431, 203] width 55 height 9
click at [426, 207] on td "[PERSON_NAME] 081324004218" at bounding box center [438, 196] width 77 height 47
copy span "081324004218"
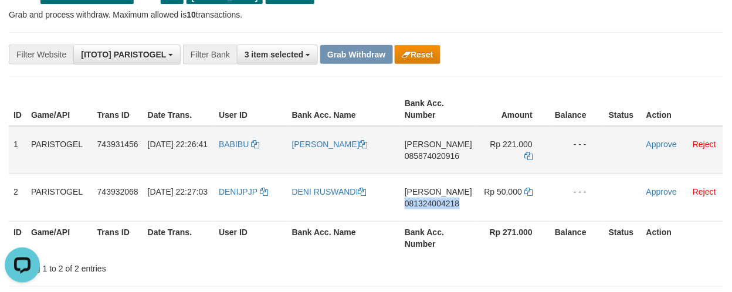
scroll to position [0, 0]
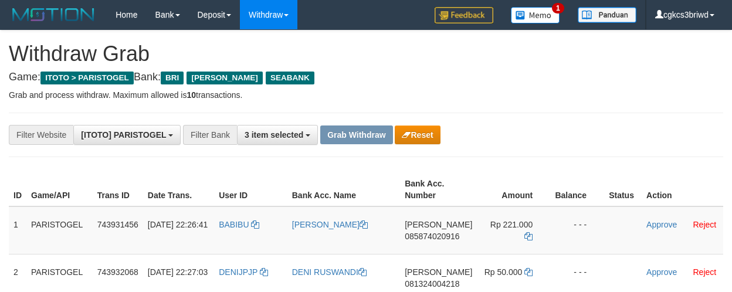
scroll to position [82, 0]
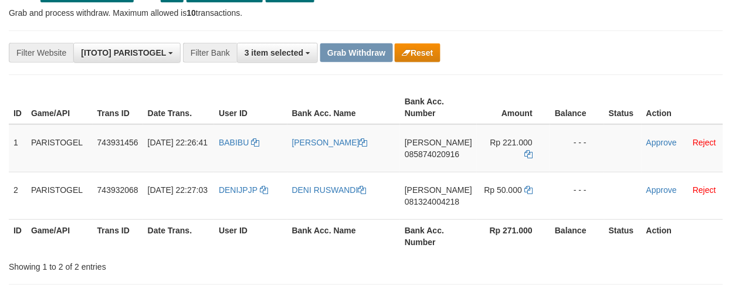
click at [656, 144] on link "Approve" at bounding box center [661, 142] width 30 height 9
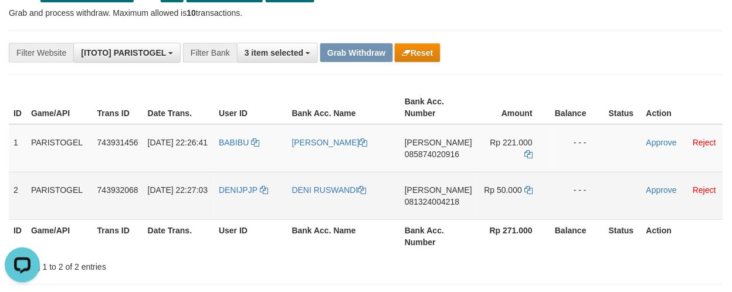
click at [434, 200] on span "081324004218" at bounding box center [431, 201] width 55 height 9
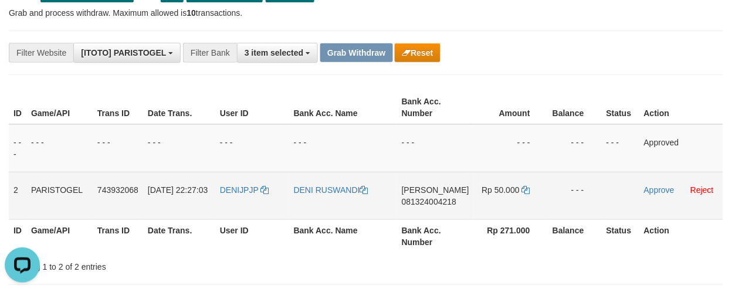
click at [441, 206] on td "[PERSON_NAME] 081324004218" at bounding box center [435, 195] width 77 height 47
copy span "081324004218"
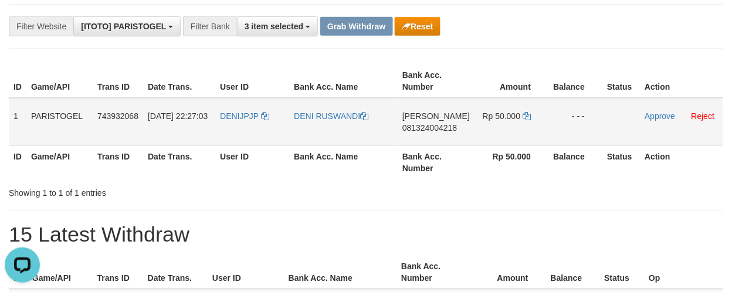
click at [433, 135] on td "DANA 081324004218" at bounding box center [435, 122] width 77 height 48
copy span "081324004218"
click at [410, 22] on button "Reset" at bounding box center [416, 26] width 45 height 19
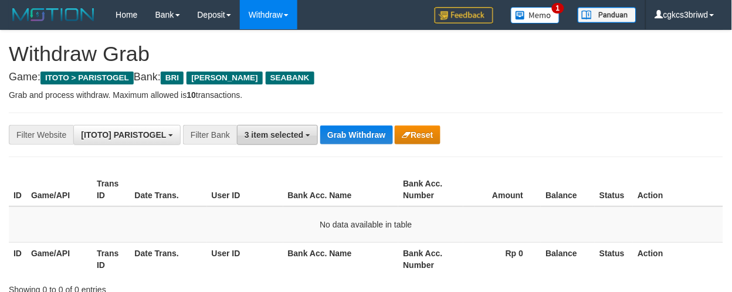
click at [290, 130] on span "3 item selected" at bounding box center [273, 134] width 59 height 9
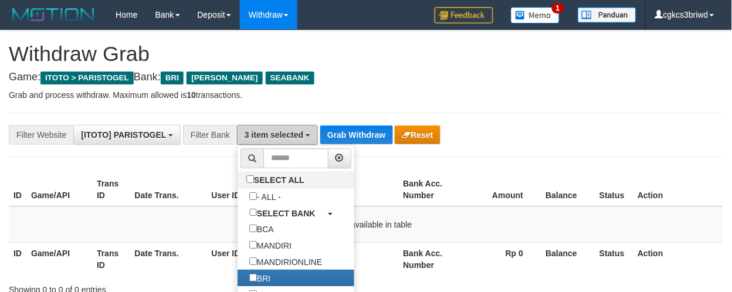
scroll to position [260, 0]
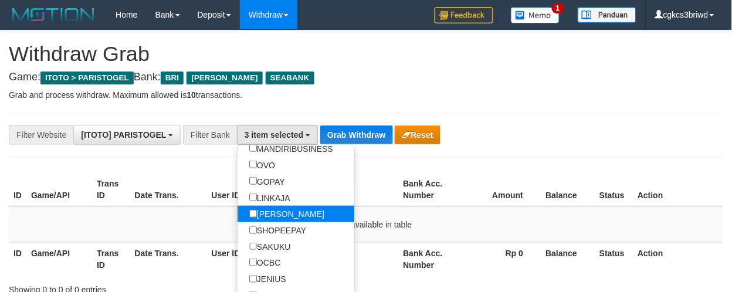
click at [285, 222] on label "[PERSON_NAME]" at bounding box center [286, 214] width 98 height 16
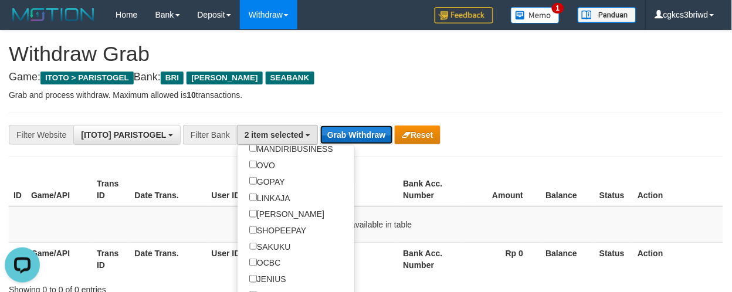
scroll to position [0, 0]
click at [350, 133] on button "Grab Withdraw" at bounding box center [356, 134] width 72 height 19
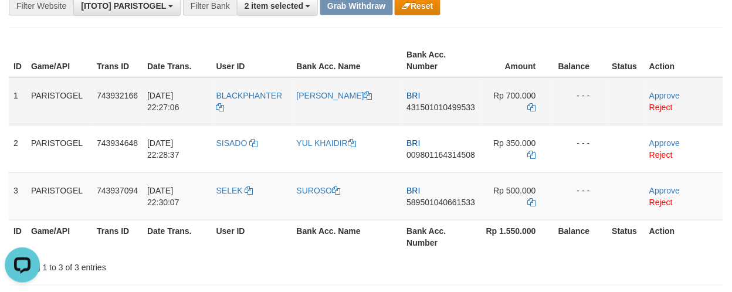
scroll to position [130, 0]
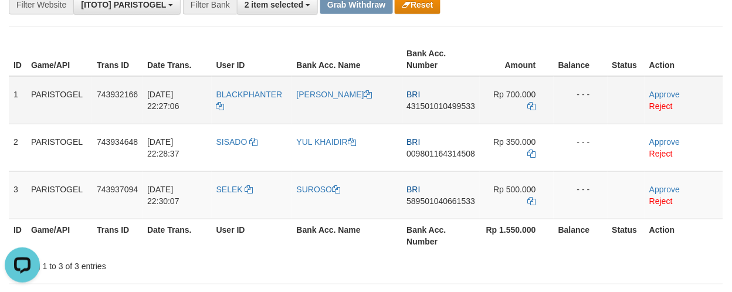
click at [256, 108] on td "BLACKPHANTER" at bounding box center [252, 100] width 80 height 48
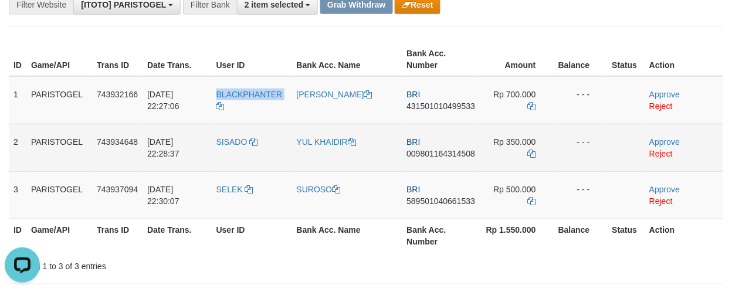
copy tr "BLACKPHANTER"
click at [234, 147] on td "SISADO" at bounding box center [252, 147] width 80 height 47
copy link "SISADO"
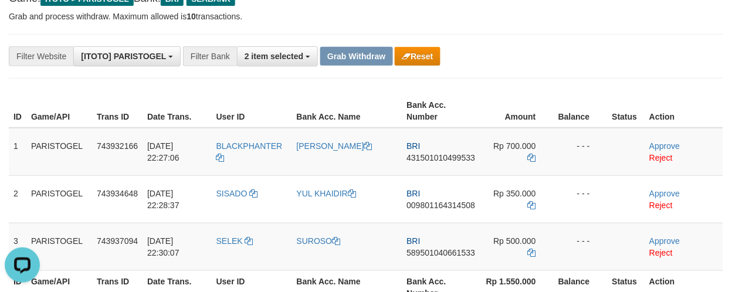
click at [590, 36] on div "**********" at bounding box center [366, 56] width 714 height 45
click at [672, 200] on link "Reject" at bounding box center [660, 204] width 23 height 9
click at [223, 256] on td "SELEK" at bounding box center [252, 246] width 80 height 47
copy link "SELEK"
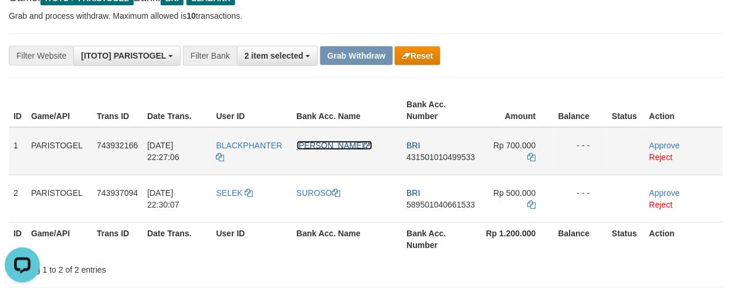
click at [321, 145] on link "[PERSON_NAME]" at bounding box center [335, 145] width 76 height 9
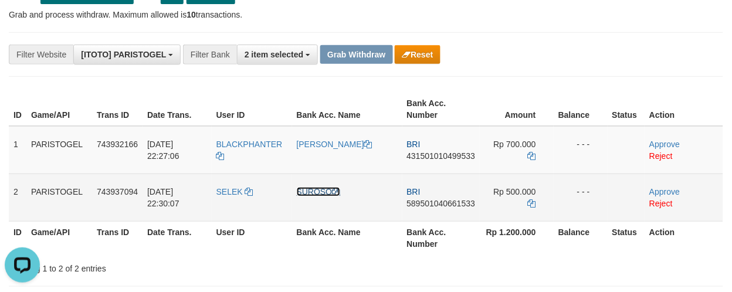
drag, startPoint x: 302, startPoint y: 186, endPoint x: 309, endPoint y: 186, distance: 7.6
click at [302, 187] on link "SUROSO" at bounding box center [319, 191] width 44 height 9
click at [311, 187] on link "SUROSO" at bounding box center [319, 191] width 44 height 9
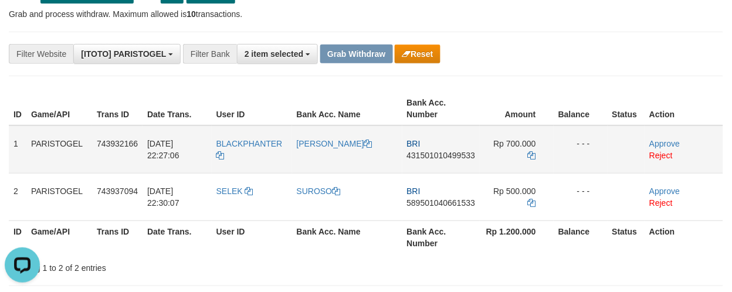
click at [454, 166] on td "BRI 431501010499533" at bounding box center [441, 149] width 78 height 48
copy span "431501010499533"
